Goal: Check status: Check status

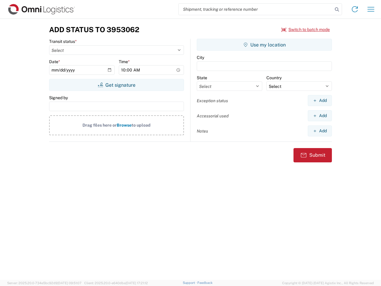
click at [256, 9] on input "search" at bounding box center [256, 9] width 154 height 11
click at [337, 10] on icon at bounding box center [337, 9] width 8 height 8
click at [355, 9] on icon at bounding box center [355, 9] width 10 height 10
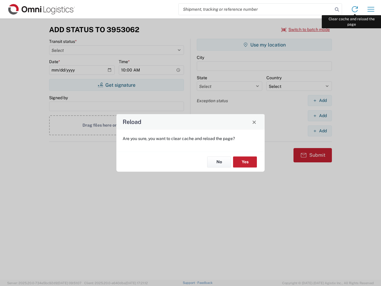
click at [371, 9] on div "Reload Are you sure, you want to clear cache and reload the page? No Yes" at bounding box center [190, 143] width 381 height 286
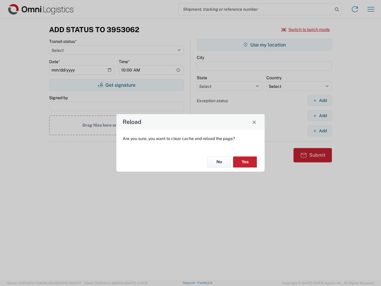
click at [306, 29] on div "Reload Are you sure, you want to clear cache and reload the page? No Yes" at bounding box center [190, 143] width 381 height 286
click at [116, 85] on div "Reload Are you sure, you want to clear cache and reload the page? No Yes" at bounding box center [190, 143] width 381 height 286
click at [264, 45] on div "Reload Are you sure, you want to clear cache and reload the page? No Yes" at bounding box center [190, 143] width 381 height 286
click at [320, 100] on div "Reload Are you sure, you want to clear cache and reload the page? No Yes" at bounding box center [190, 143] width 381 height 286
click at [320, 115] on div "Reload Are you sure, you want to clear cache and reload the page? No Yes" at bounding box center [190, 143] width 381 height 286
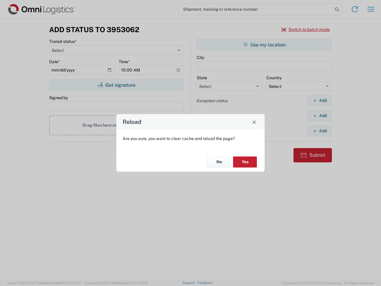
click at [320, 131] on div "Reload Are you sure, you want to clear cache and reload the page? No Yes" at bounding box center [190, 143] width 381 height 286
